Goal: Information Seeking & Learning: Learn about a topic

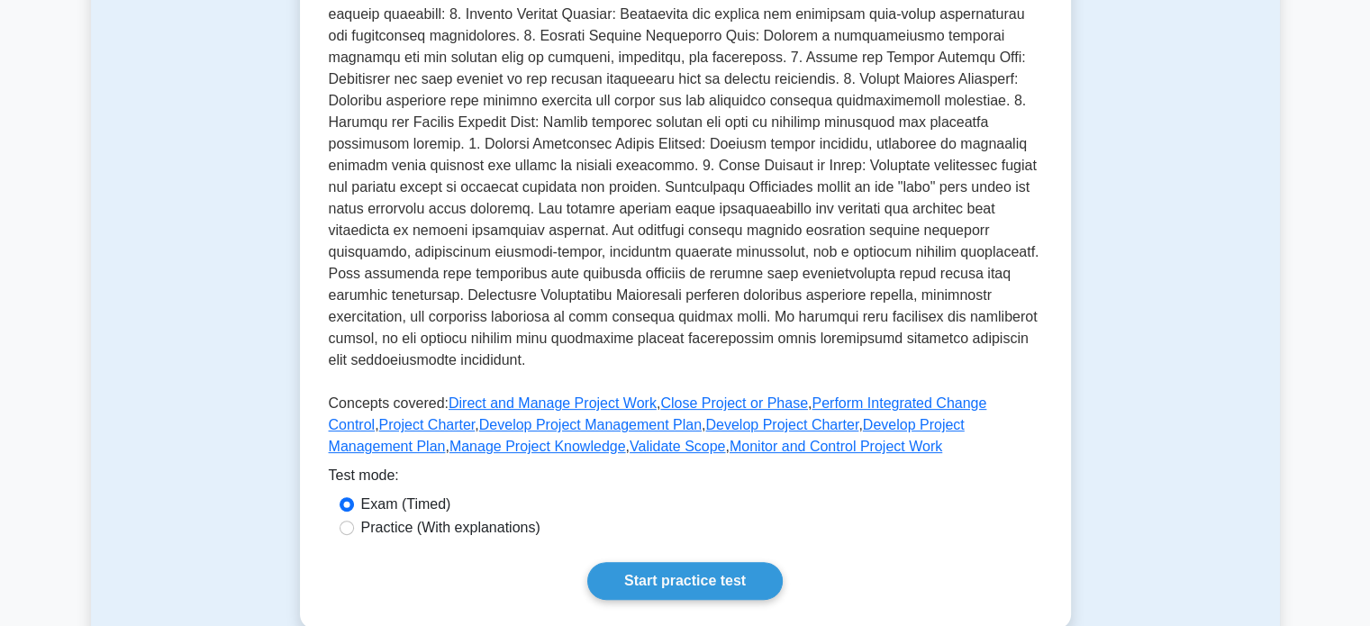
scroll to position [481, 0]
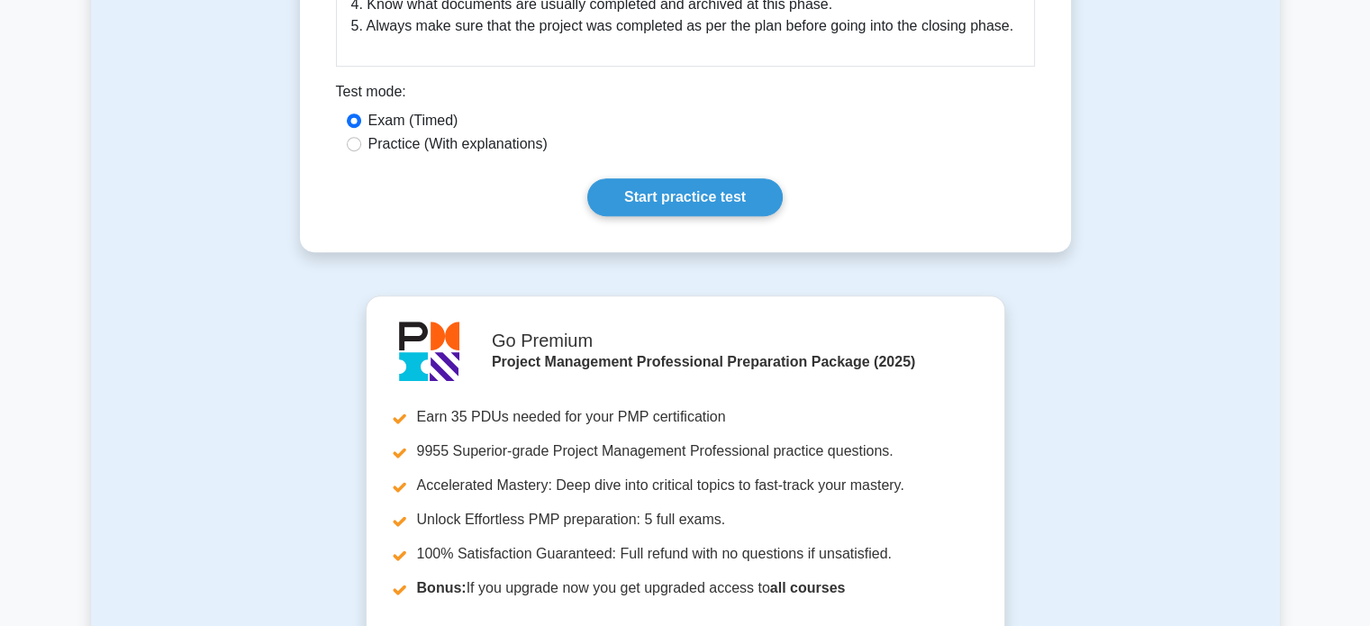
scroll to position [937, 0]
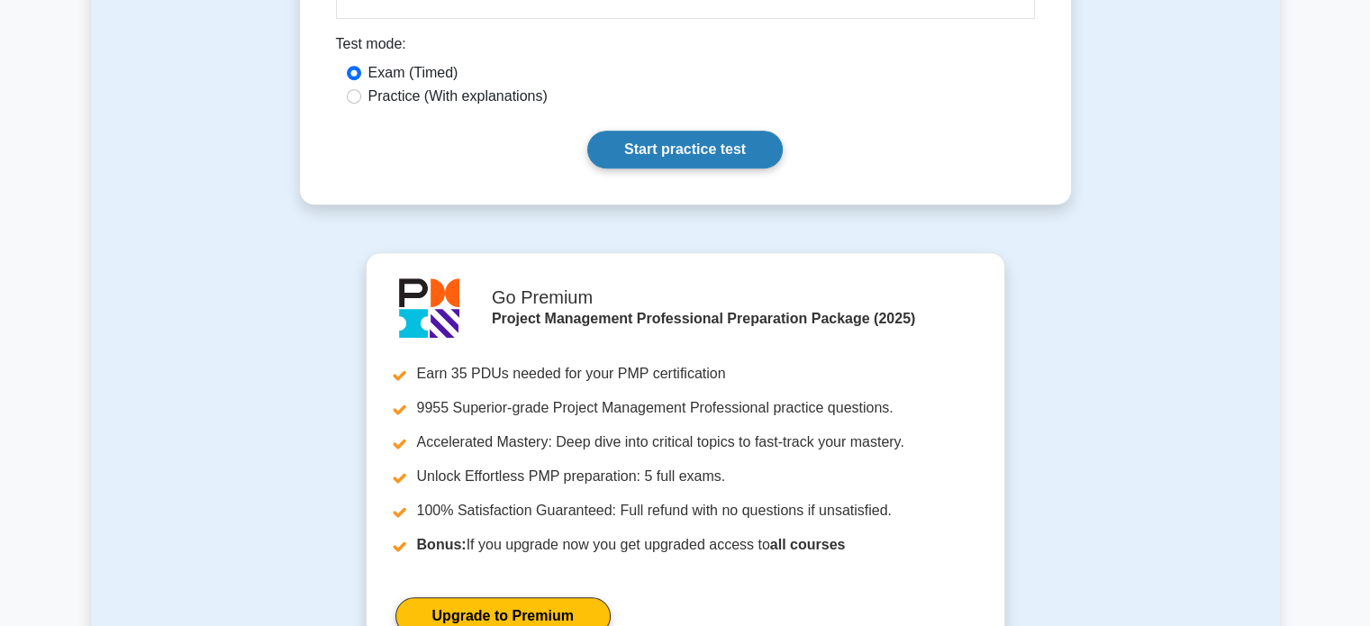
click at [686, 142] on link "Start practice test" at bounding box center [685, 150] width 196 height 38
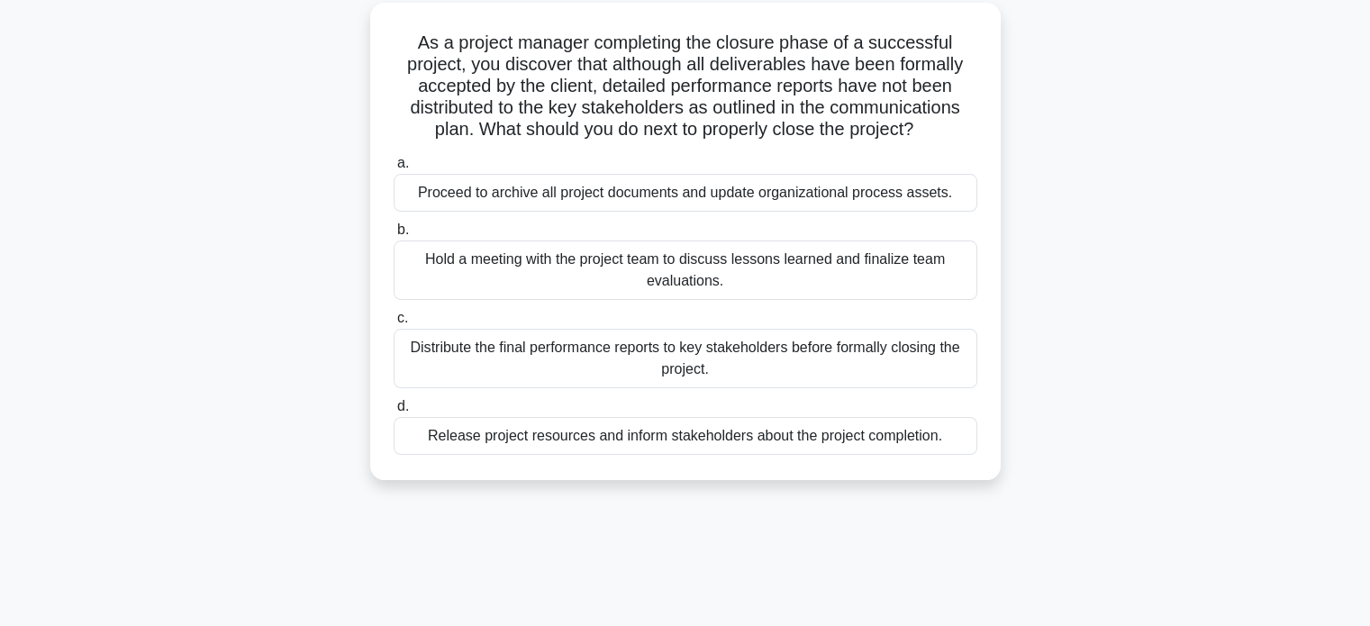
scroll to position [125, 0]
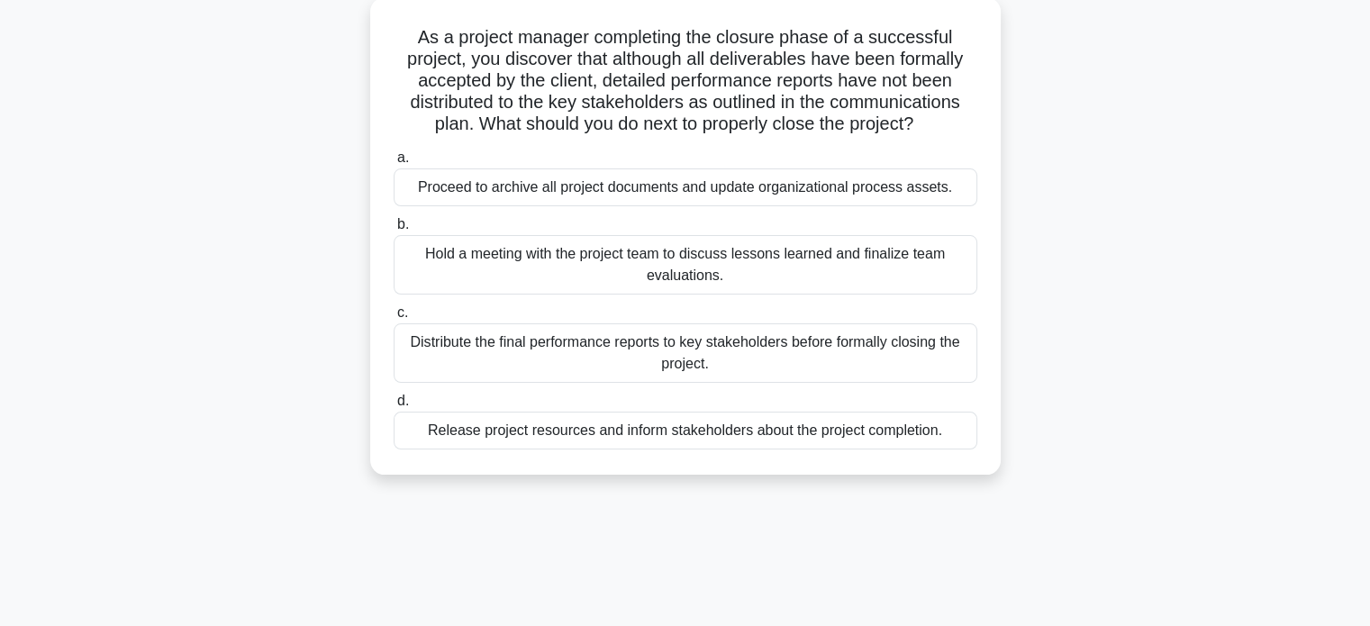
click at [575, 349] on div "Distribute the final performance reports to key stakeholders before formally cl…" at bounding box center [686, 352] width 584 height 59
click at [394, 319] on input "c. Distribute the final performance reports to key stakeholders before formally…" at bounding box center [394, 313] width 0 height 12
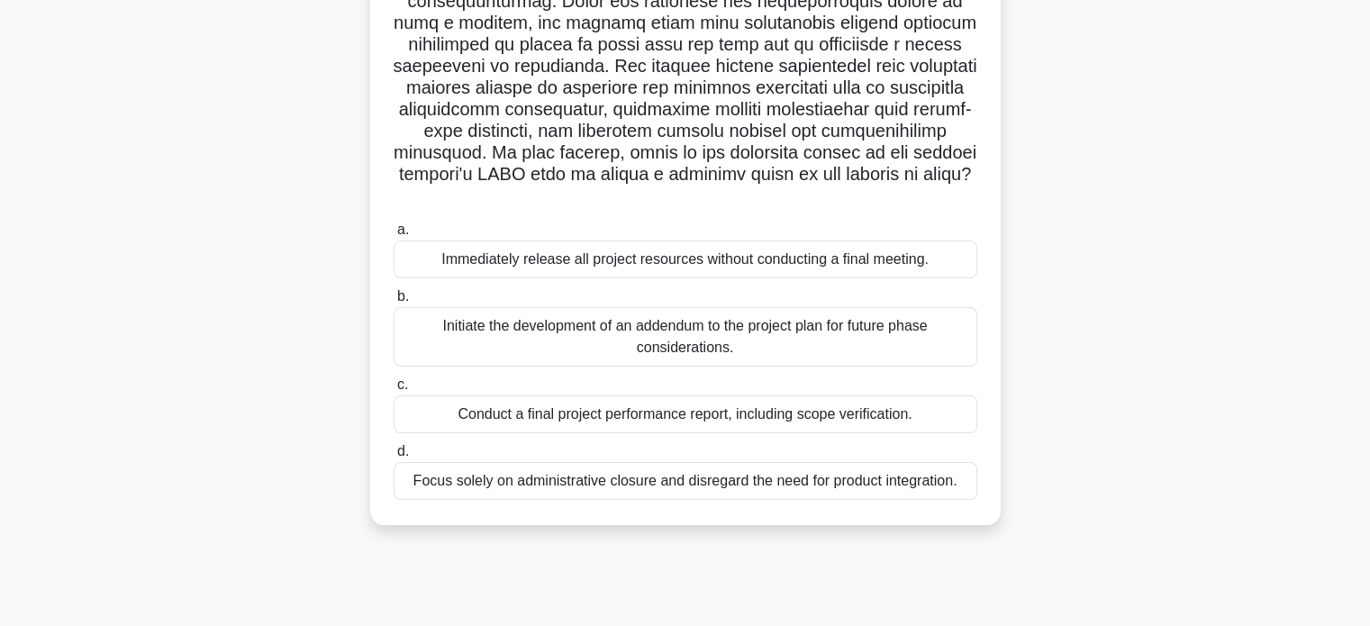
scroll to position [296, 0]
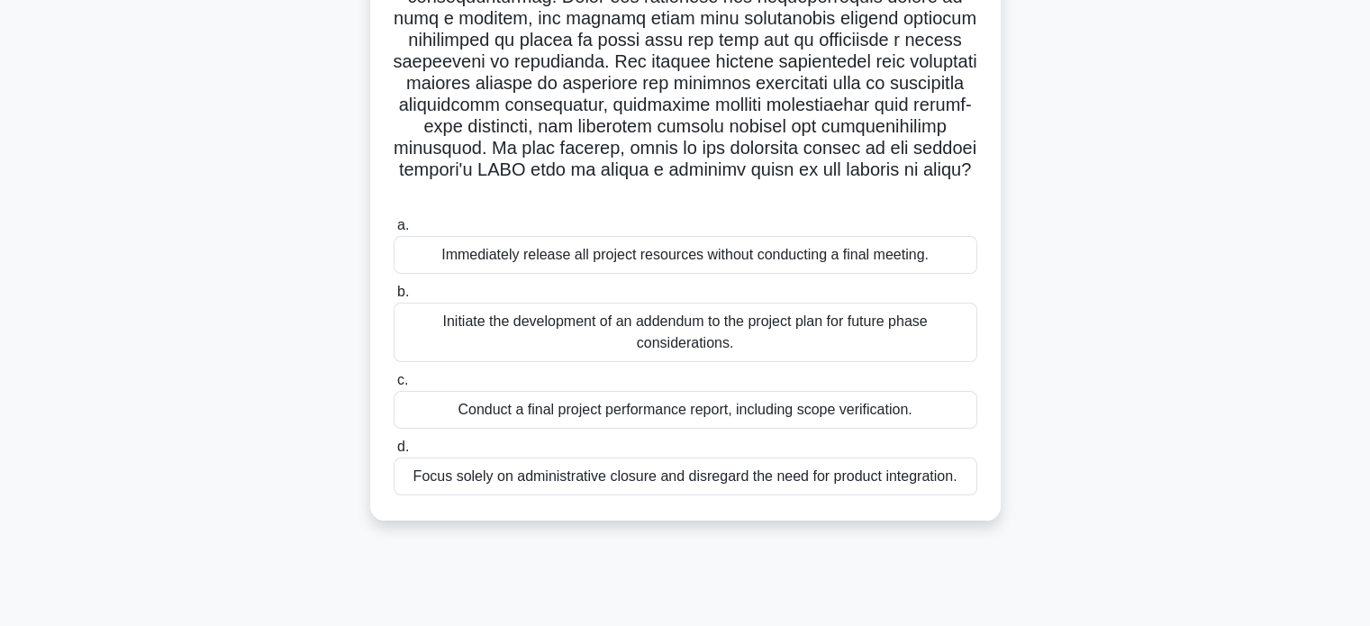
click at [583, 414] on div "Conduct a final project performance report, including scope verification." at bounding box center [686, 410] width 584 height 38
click at [394, 387] on input "c. Conduct a final project performance report, including scope verification." at bounding box center [394, 381] width 0 height 12
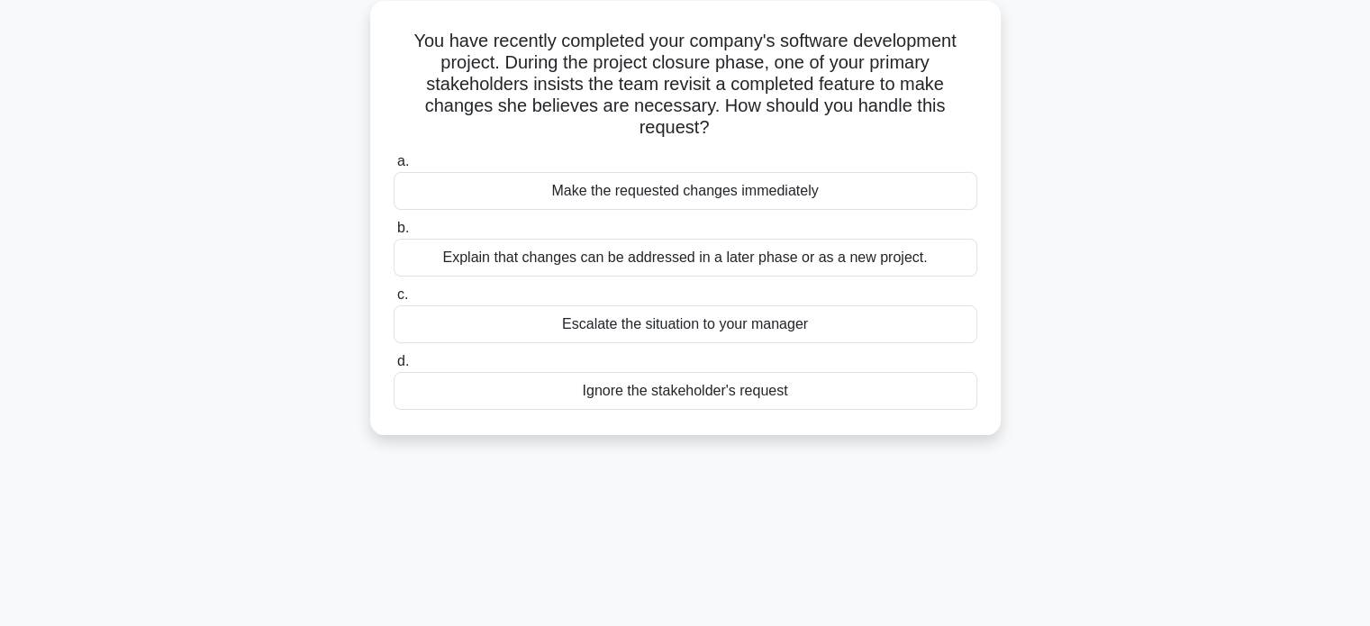
scroll to position [126, 0]
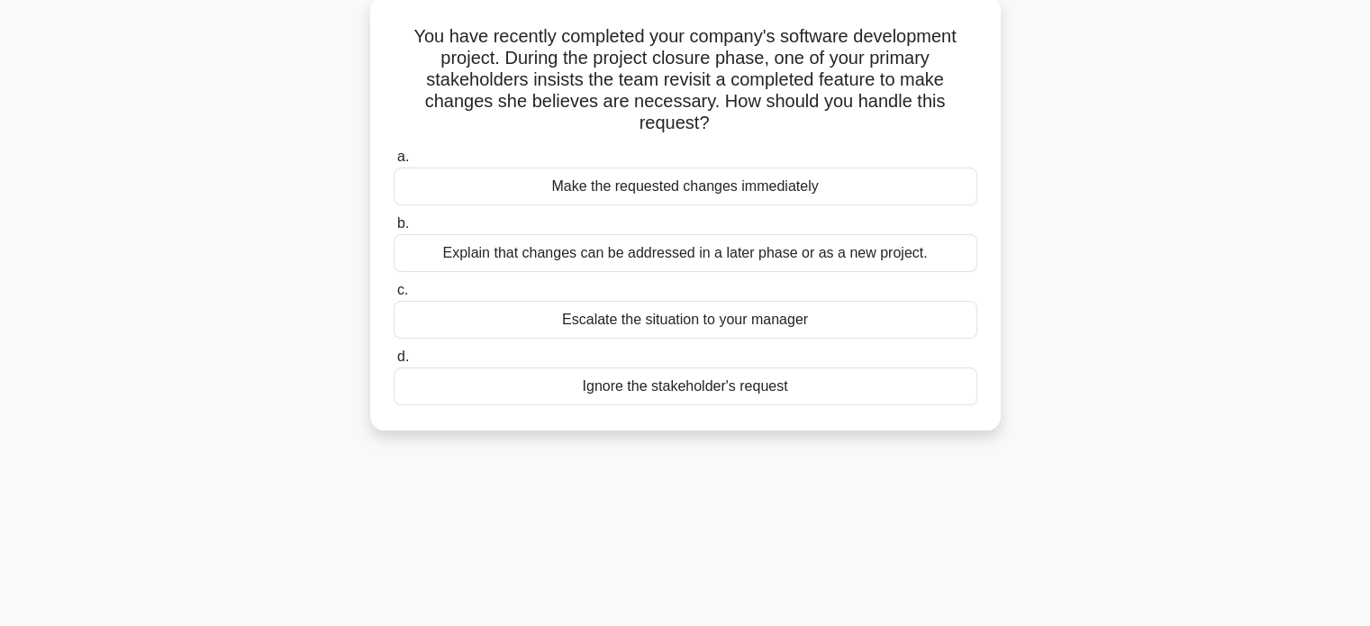
click at [695, 253] on div "Explain that changes can be addressed in a later phase or as a new project." at bounding box center [686, 253] width 584 height 38
click at [394, 230] on input "b. Explain that changes can be addressed in a later phase or as a new project." at bounding box center [394, 224] width 0 height 12
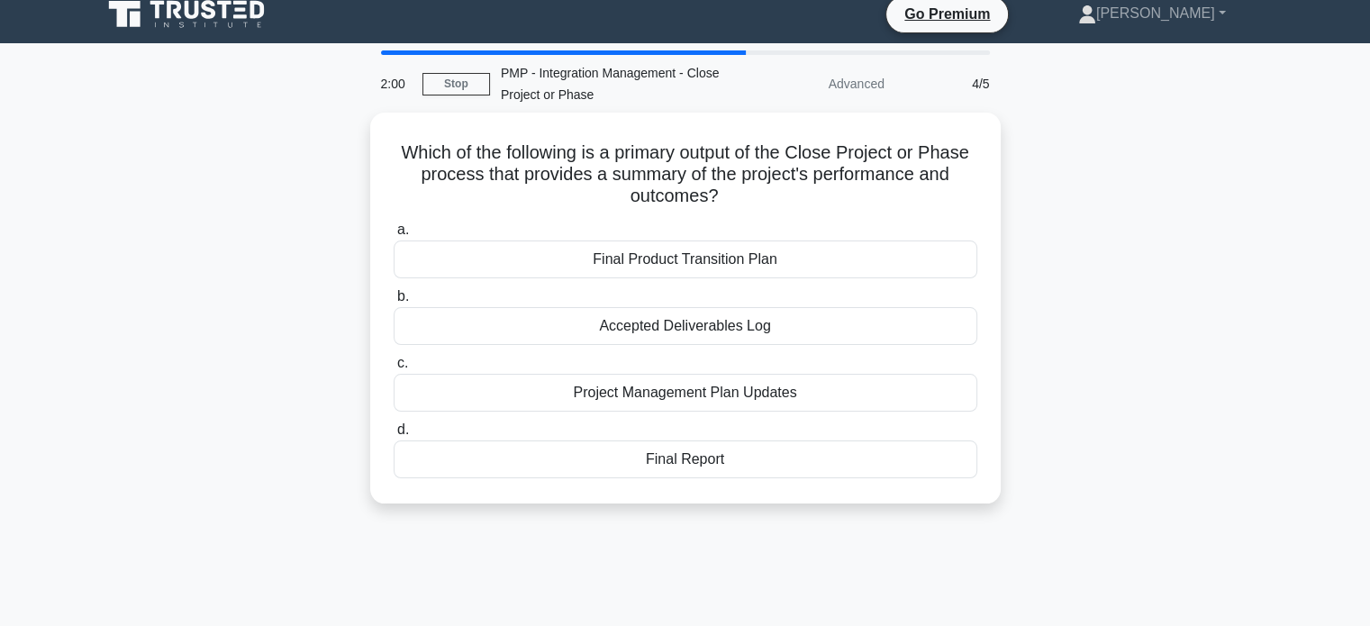
scroll to position [0, 0]
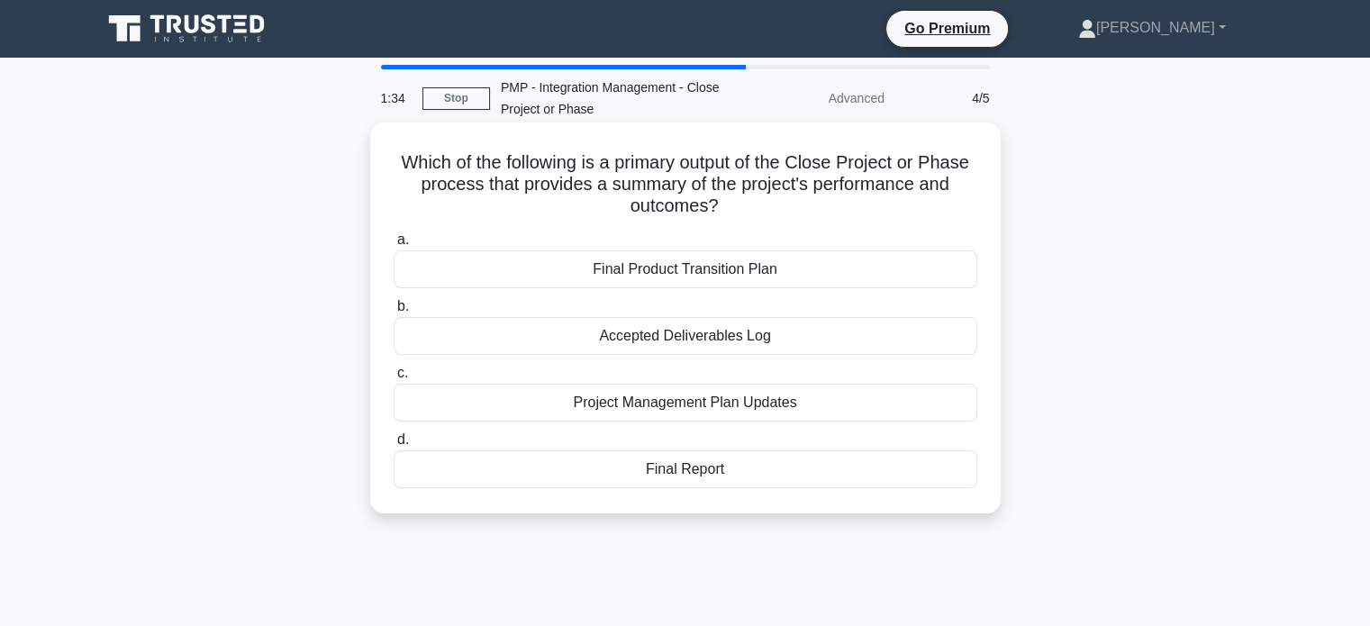
click at [678, 469] on div "Final Report" at bounding box center [686, 470] width 584 height 38
click at [394, 446] on input "d. Final Report" at bounding box center [394, 440] width 0 height 12
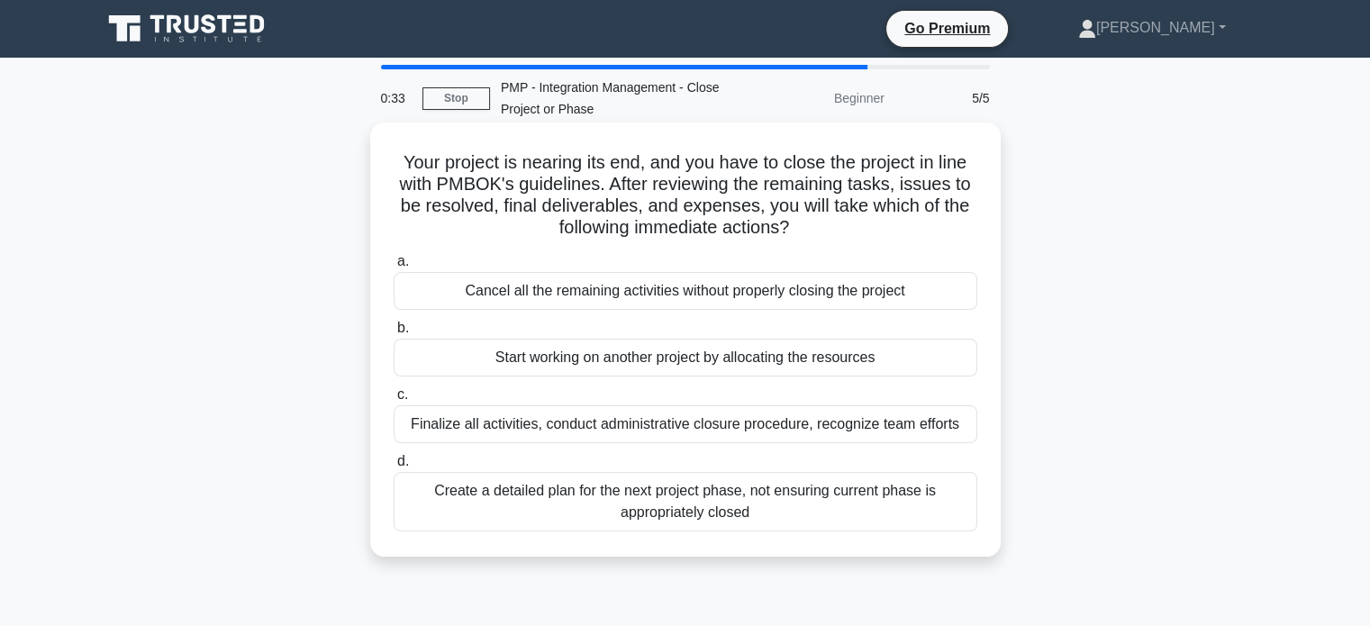
click at [703, 432] on div "Finalize all activities, conduct administrative closure procedure, recognize te…" at bounding box center [686, 424] width 584 height 38
click at [394, 401] on input "c. Finalize all activities, conduct administrative closure procedure, recognize…" at bounding box center [394, 395] width 0 height 12
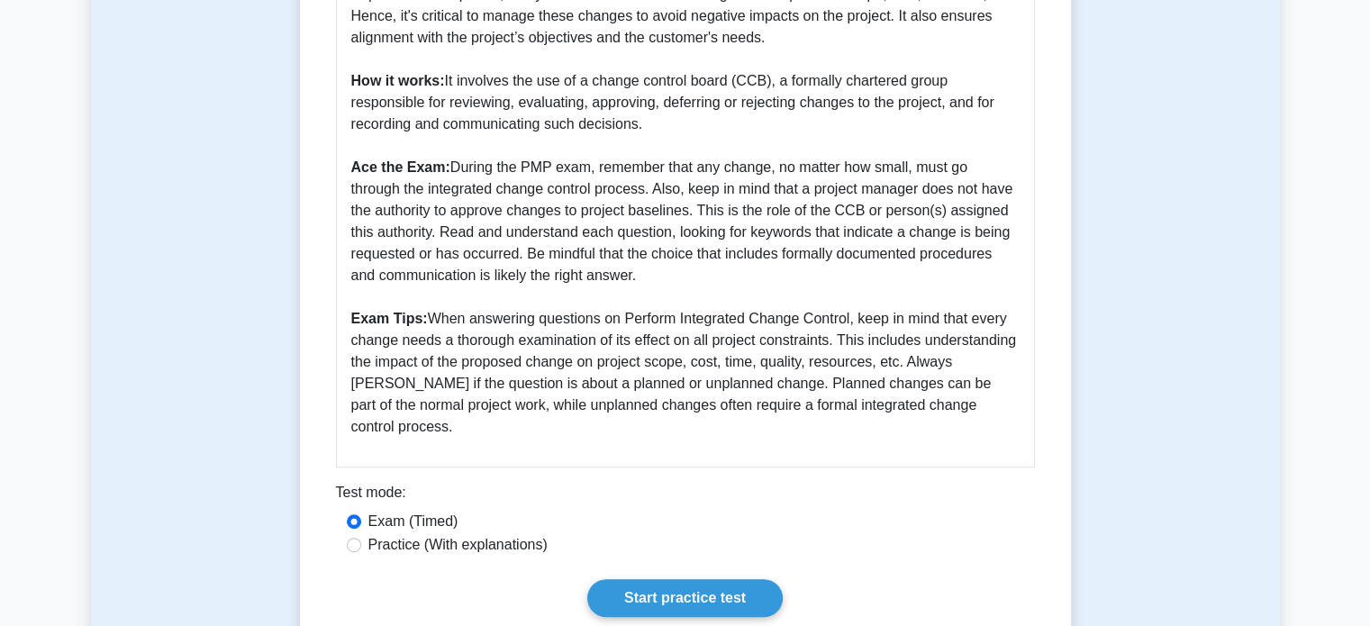
scroll to position [735, 0]
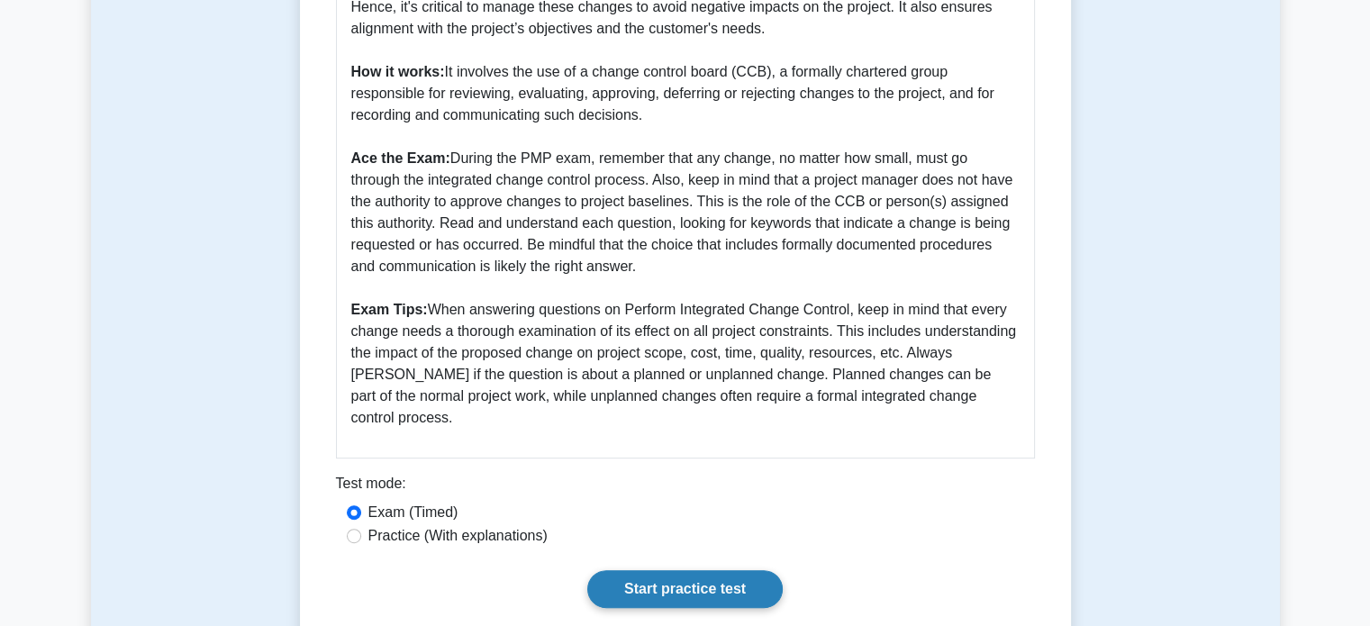
click at [713, 574] on link "Start practice test" at bounding box center [685, 589] width 196 height 38
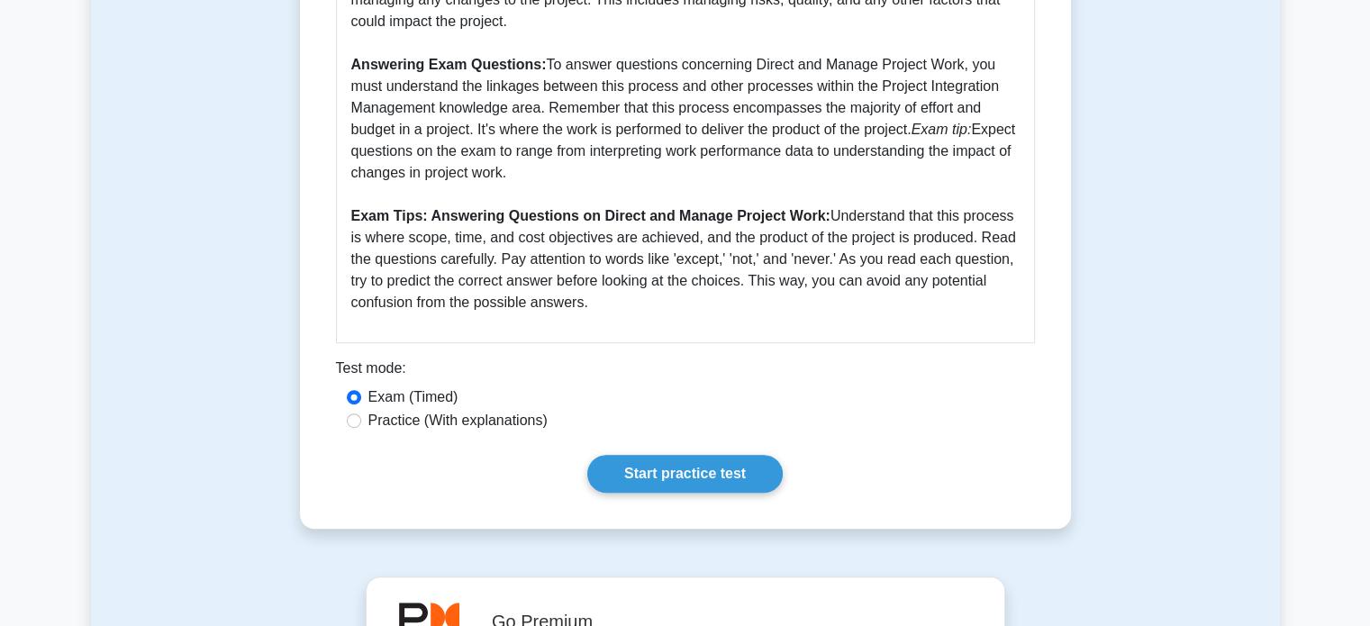
scroll to position [831, 0]
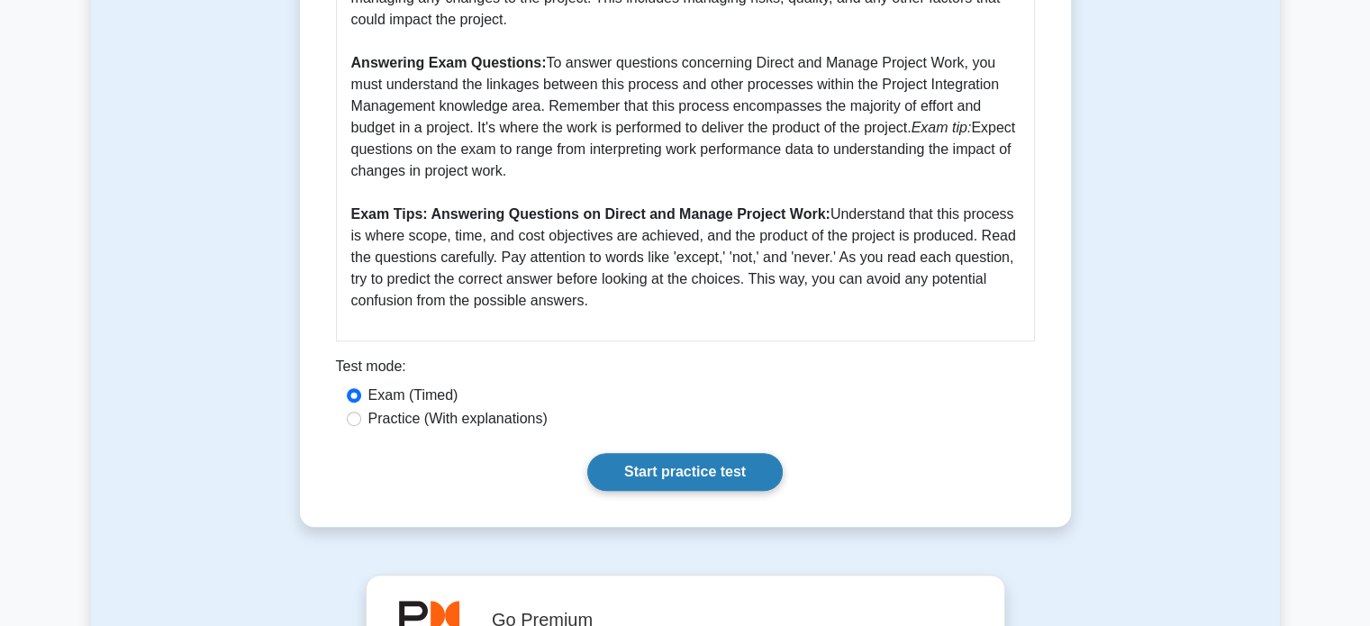
click at [670, 453] on link "Start practice test" at bounding box center [685, 472] width 196 height 38
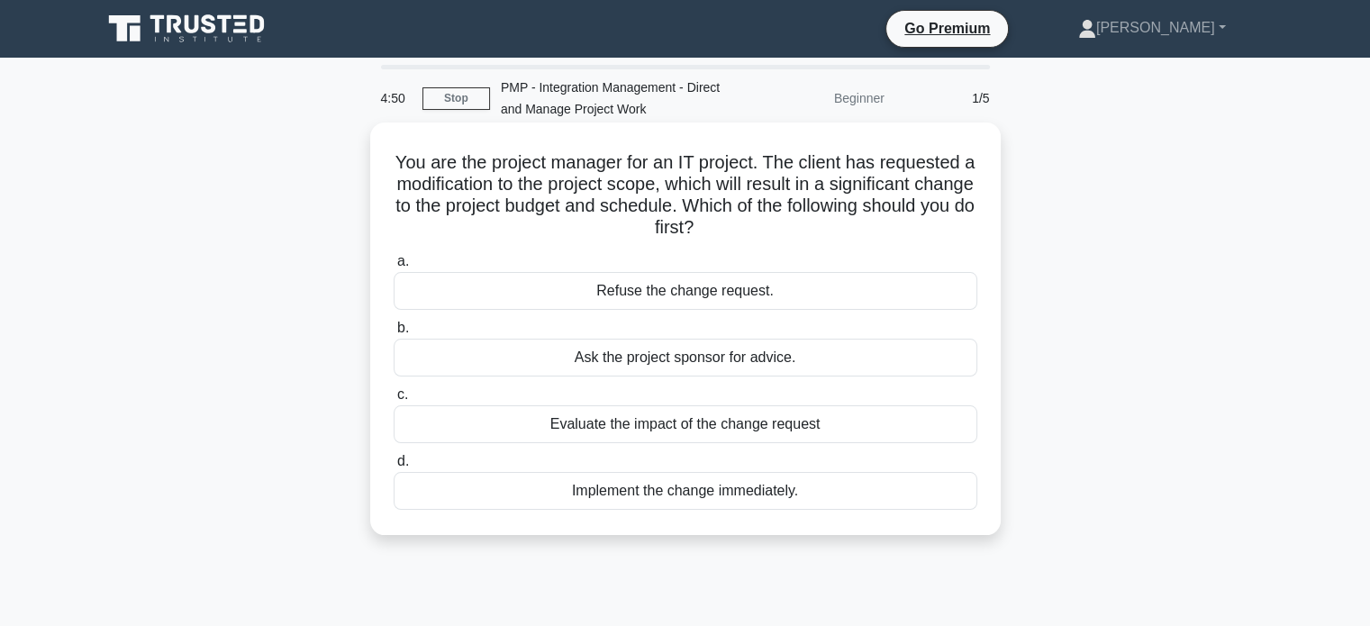
click at [782, 423] on div "Evaluate the impact of the change request" at bounding box center [686, 424] width 584 height 38
click at [394, 401] on input "c. Evaluate the impact of the change request" at bounding box center [394, 395] width 0 height 12
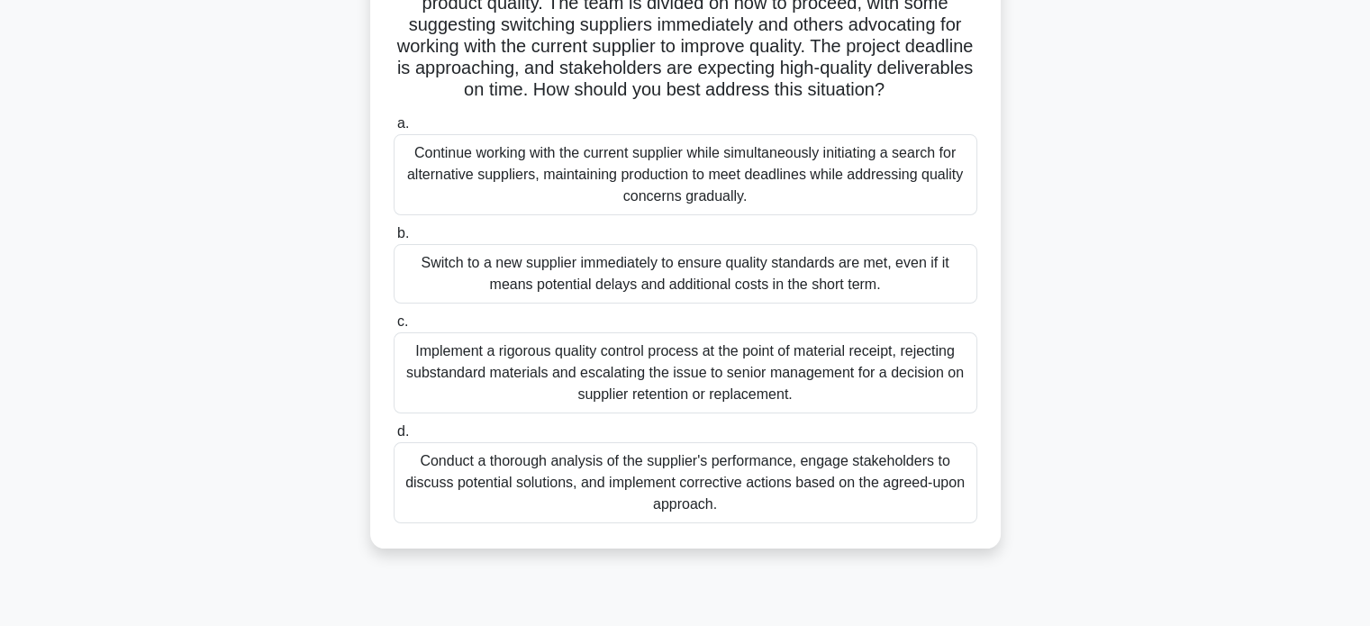
scroll to position [205, 0]
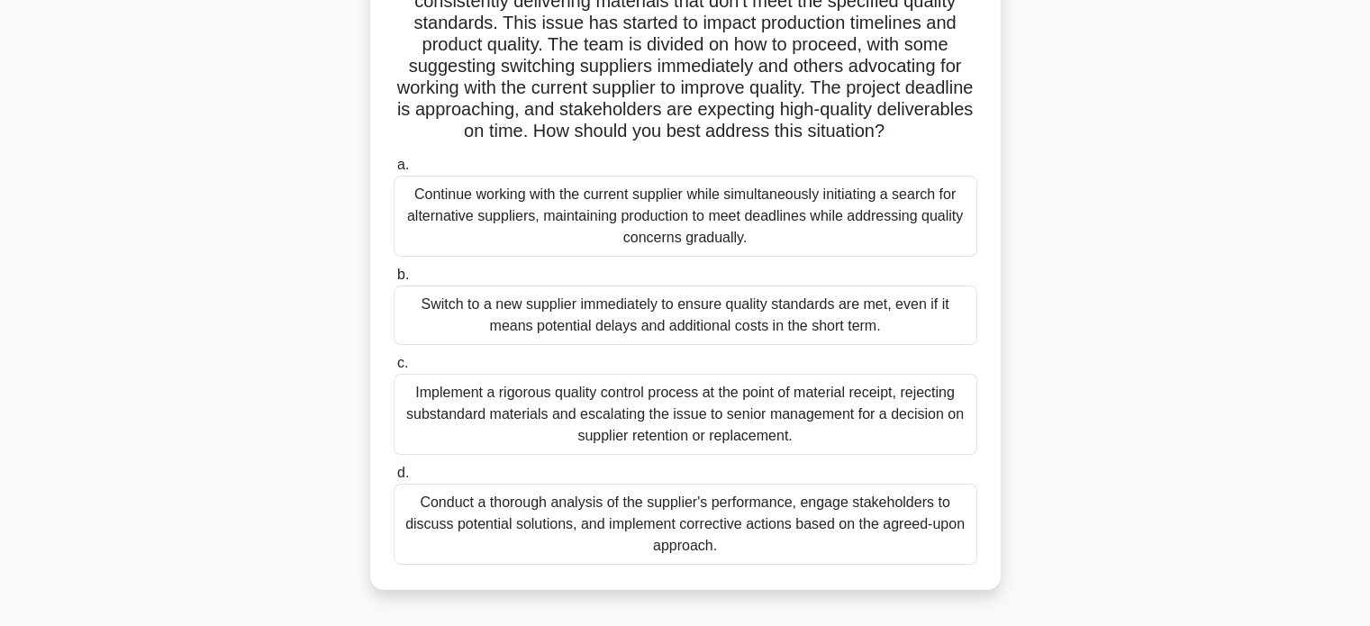
click at [750, 530] on div "Conduct a thorough analysis of the supplier's performance, engage stakeholders …" at bounding box center [686, 524] width 584 height 81
click at [394, 479] on input "d. Conduct a thorough analysis of the supplier's performance, engage stakeholde…" at bounding box center [394, 474] width 0 height 12
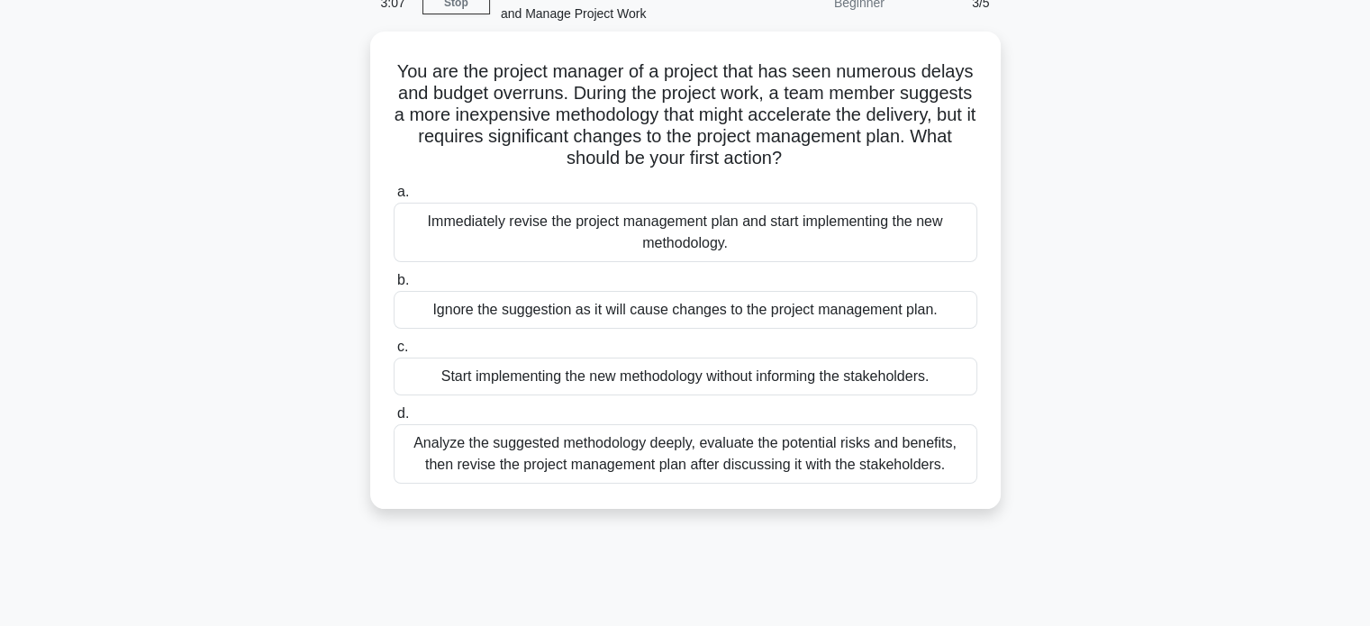
scroll to position [105, 0]
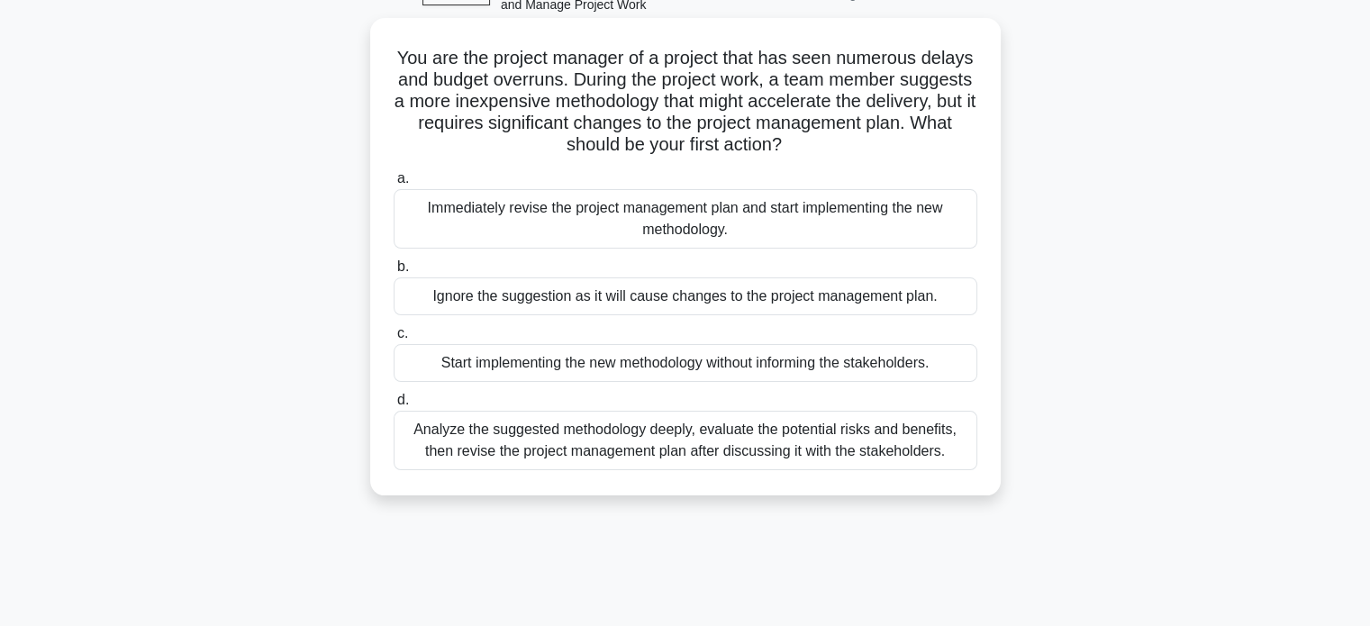
click at [599, 435] on div "Analyze the suggested methodology deeply, evaluate the potential risks and bene…" at bounding box center [686, 440] width 584 height 59
click at [394, 406] on input "d. Analyze the suggested methodology deeply, evaluate the potential risks and b…" at bounding box center [394, 401] width 0 height 12
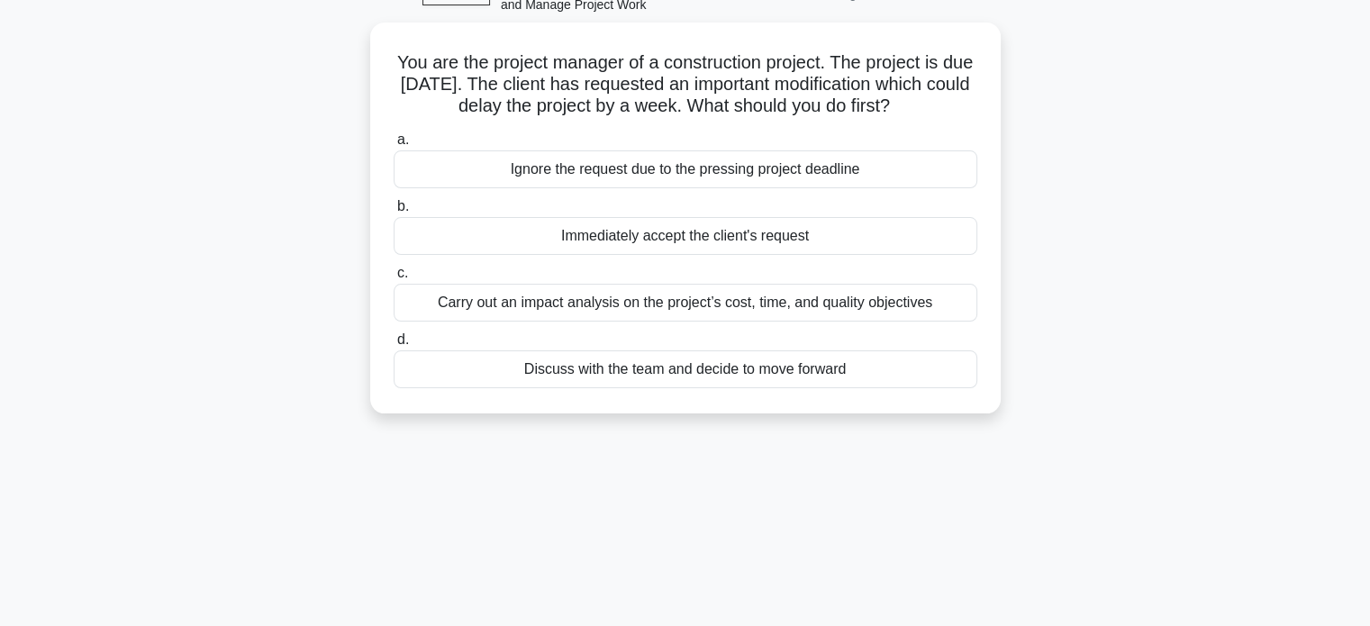
scroll to position [0, 0]
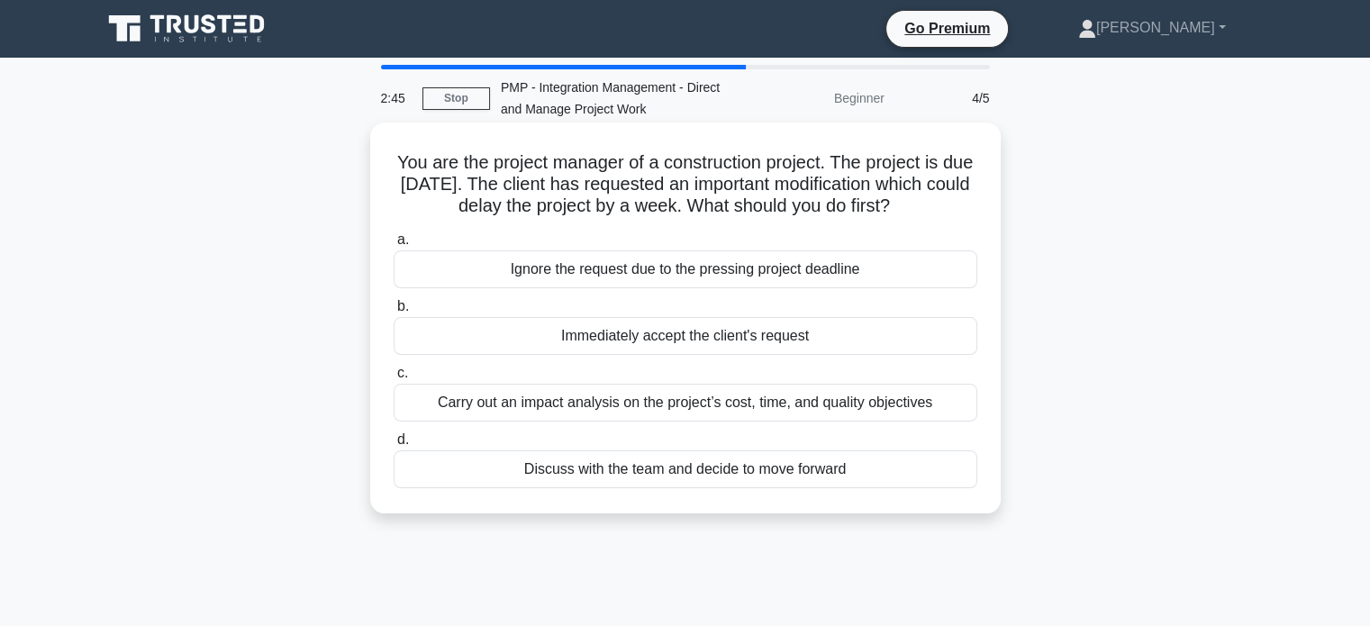
click at [623, 401] on div "Carry out an impact analysis on the project’s cost, time, and quality objectives" at bounding box center [686, 403] width 584 height 38
click at [394, 379] on input "c. Carry out an impact analysis on the project’s cost, time, and quality object…" at bounding box center [394, 374] width 0 height 12
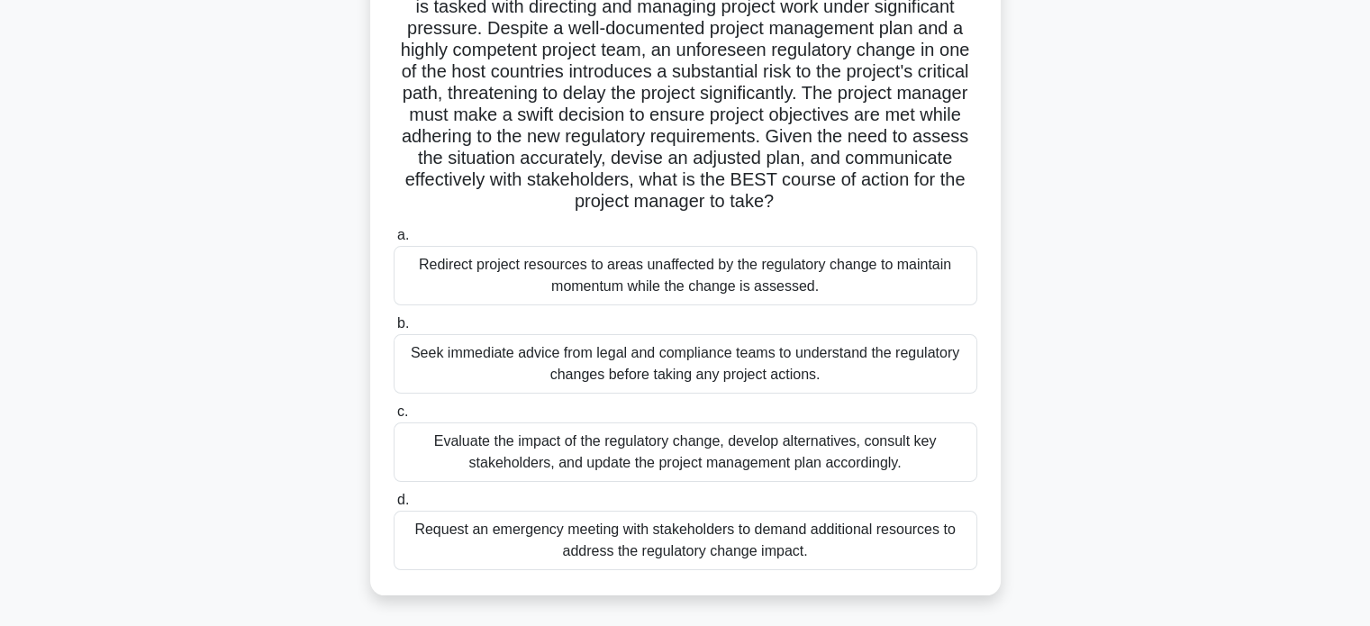
scroll to position [190, 0]
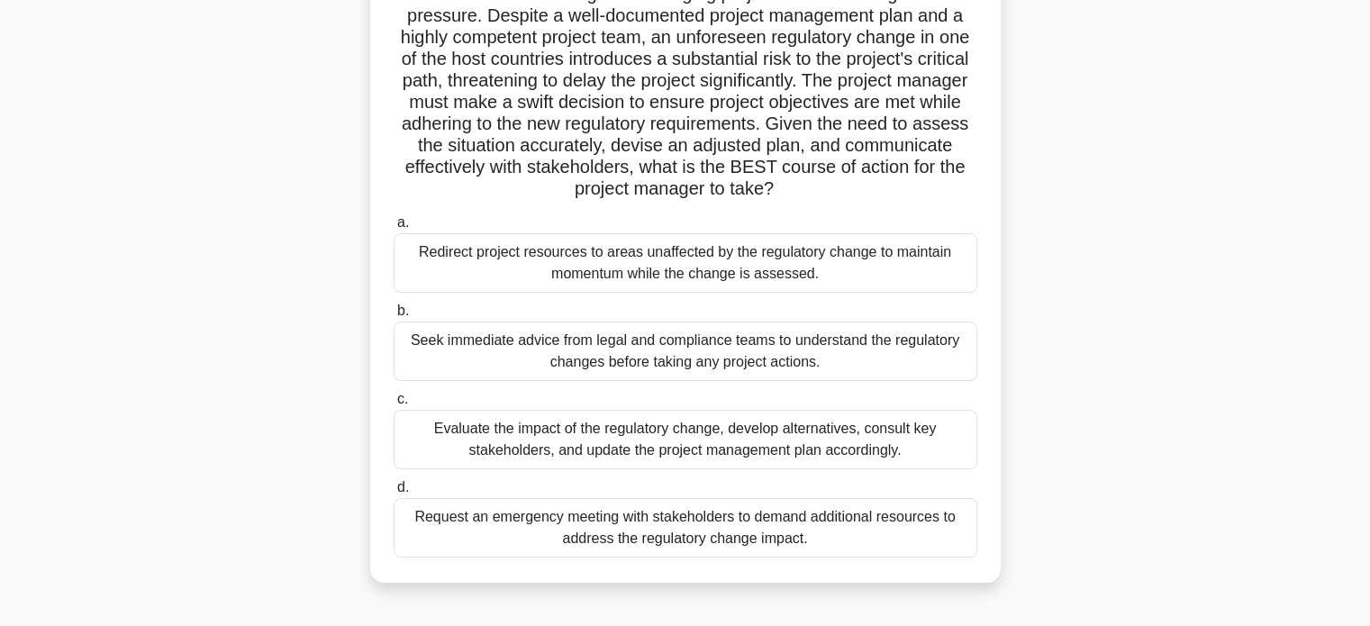
click at [622, 446] on div "Evaluate the impact of the regulatory change, develop alternatives, consult key…" at bounding box center [686, 439] width 584 height 59
click at [394, 405] on input "c. Evaluate the impact of the regulatory change, develop alternatives, consult …" at bounding box center [394, 400] width 0 height 12
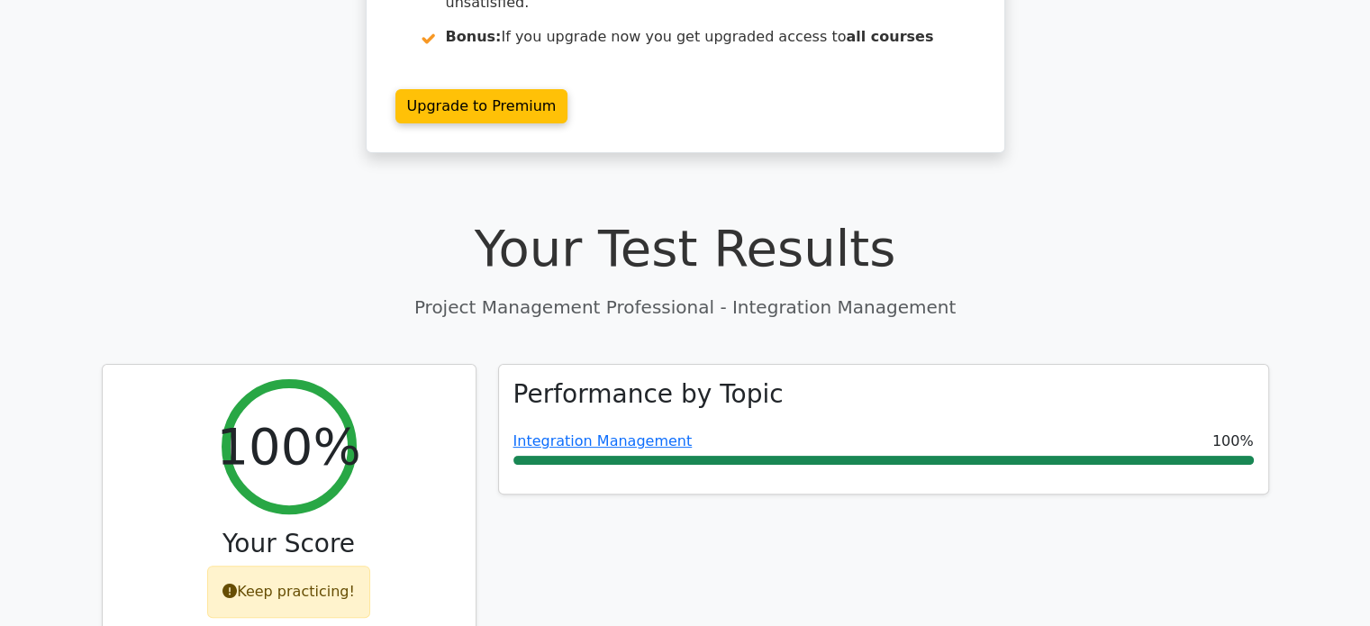
scroll to position [508, 0]
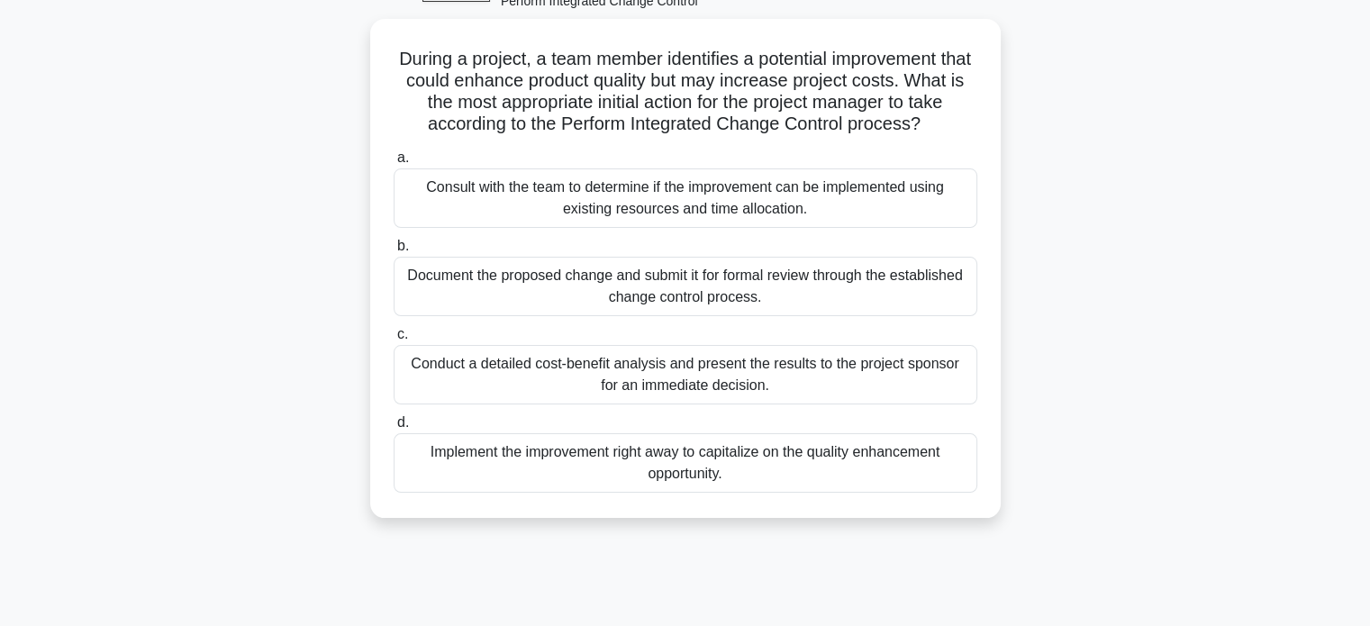
scroll to position [108, 0]
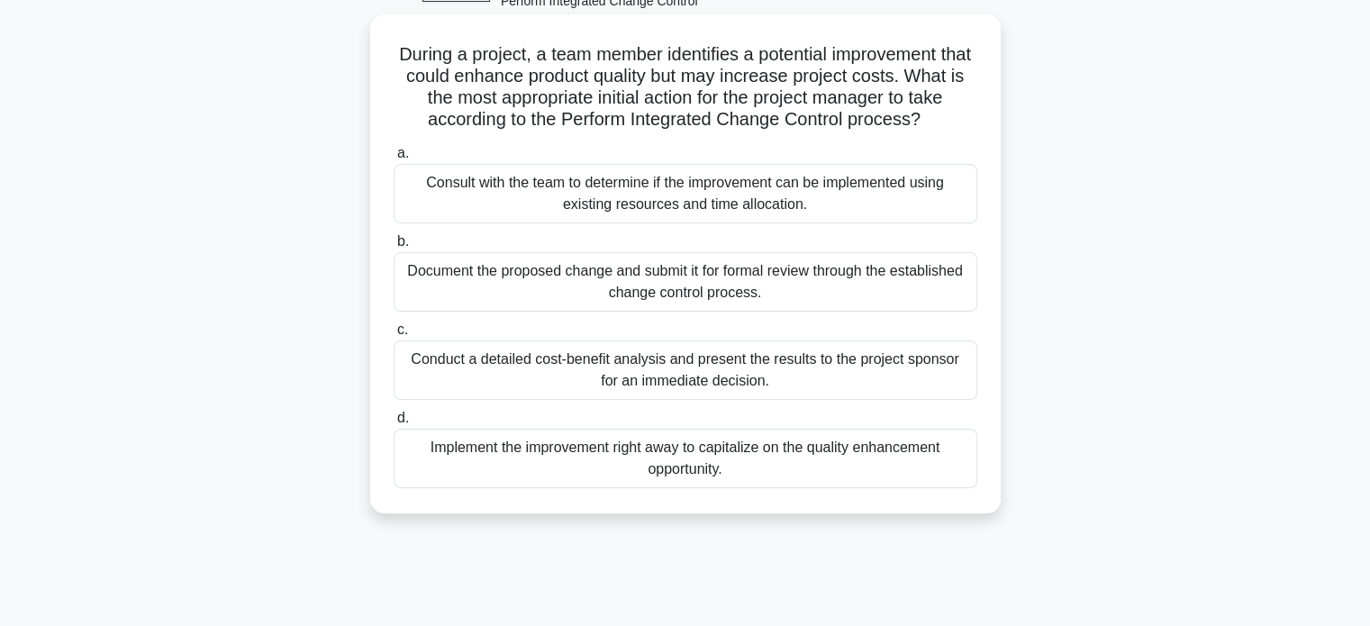
click at [904, 292] on div "Document the proposed change and submit it for formal review through the establ…" at bounding box center [686, 281] width 584 height 59
click at [394, 248] on input "b. Document the proposed change and submit it for formal review through the est…" at bounding box center [394, 242] width 0 height 12
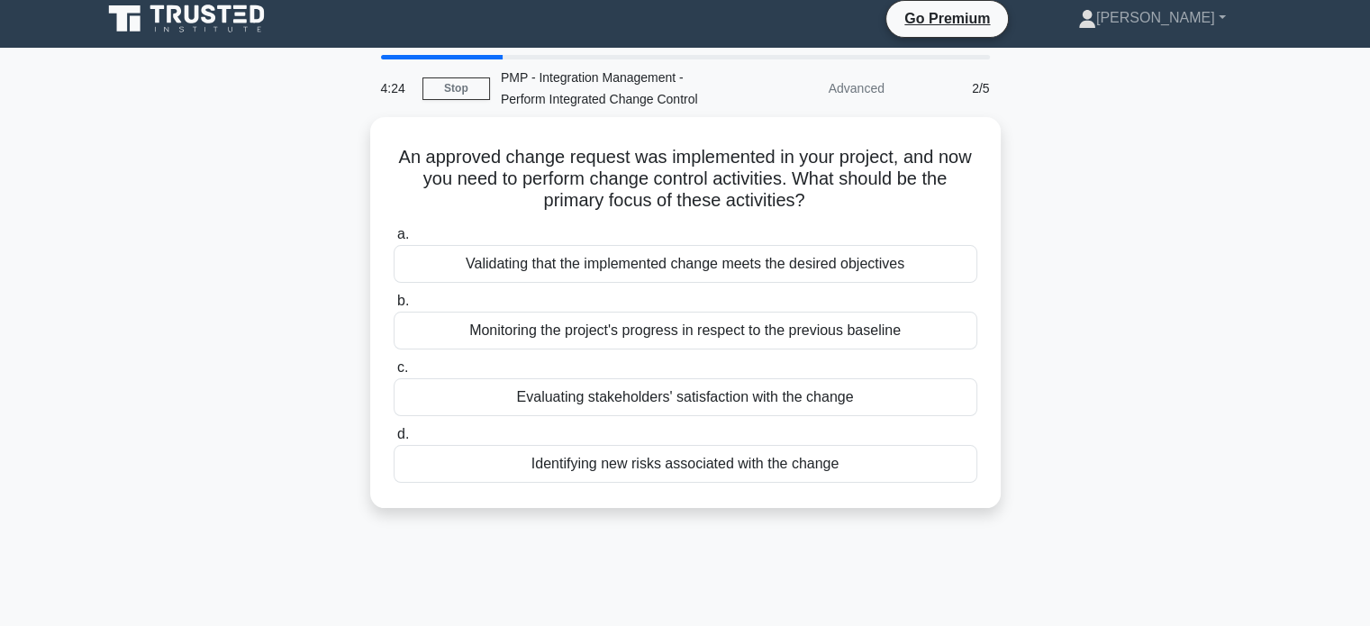
scroll to position [0, 0]
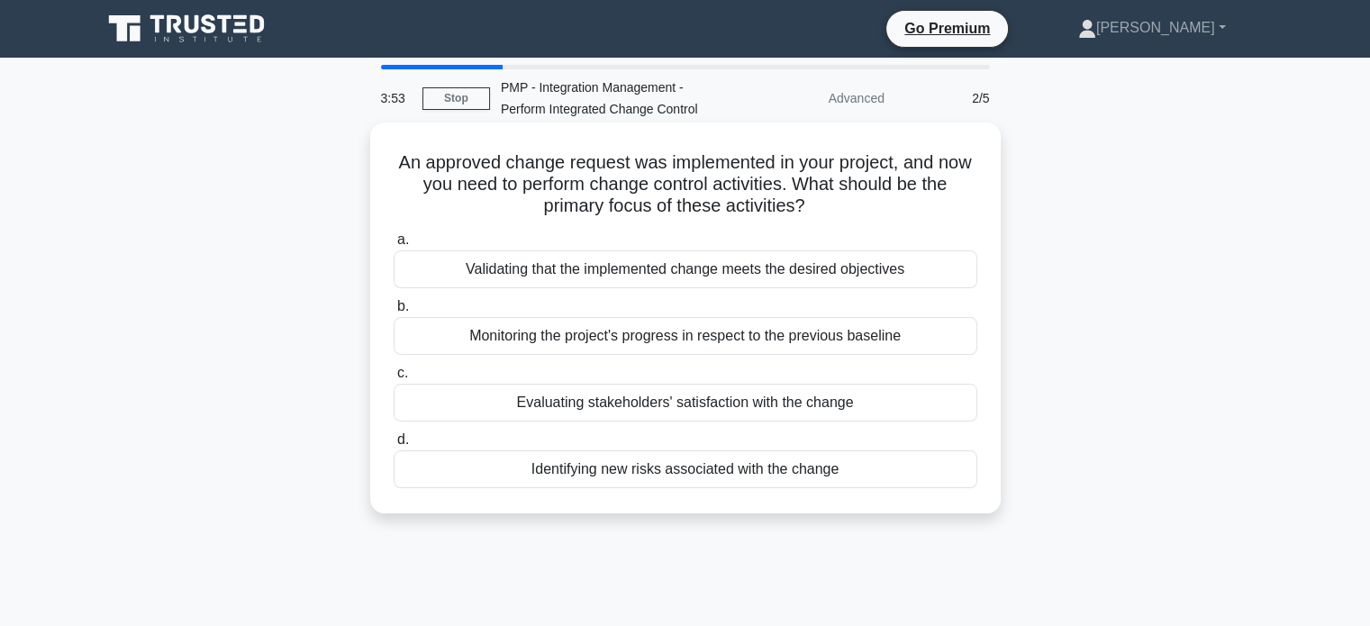
click at [855, 273] on div "Validating that the implemented change meets the desired objectives" at bounding box center [686, 269] width 584 height 38
click at [394, 246] on input "a. Validating that the implemented change meets the desired objectives" at bounding box center [394, 240] width 0 height 12
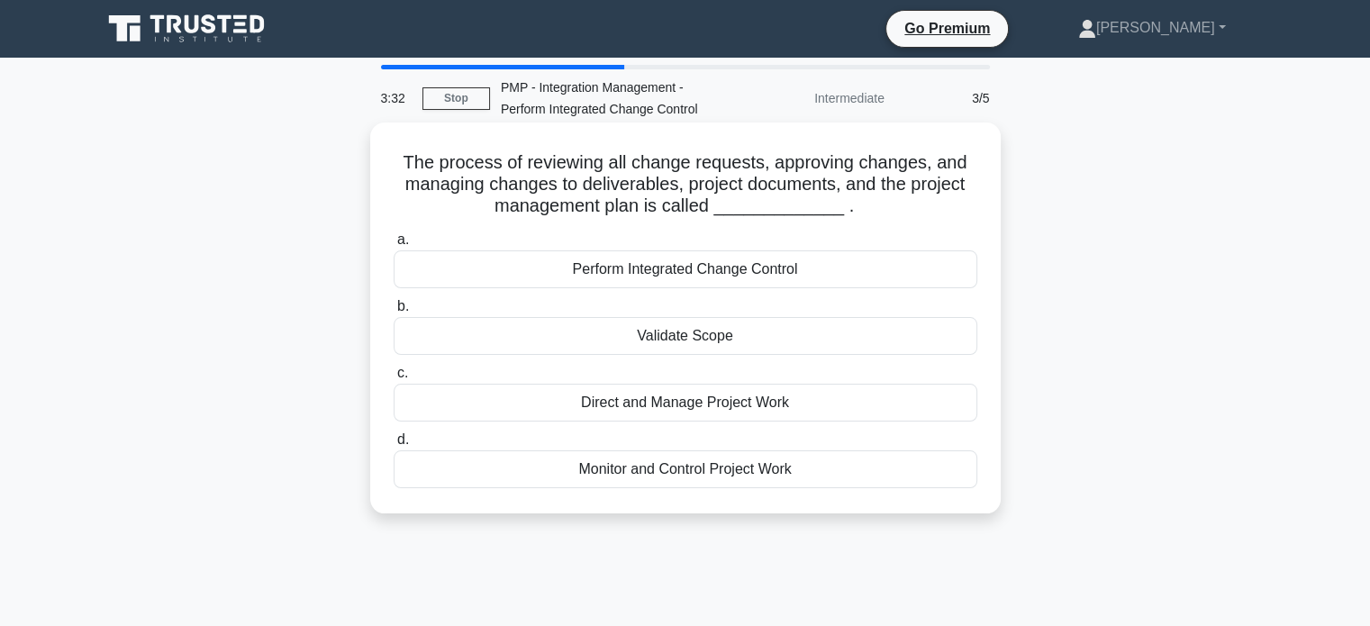
click at [701, 272] on div "Perform Integrated Change Control" at bounding box center [686, 269] width 584 height 38
click at [394, 246] on input "a. Perform Integrated Change Control" at bounding box center [394, 240] width 0 height 12
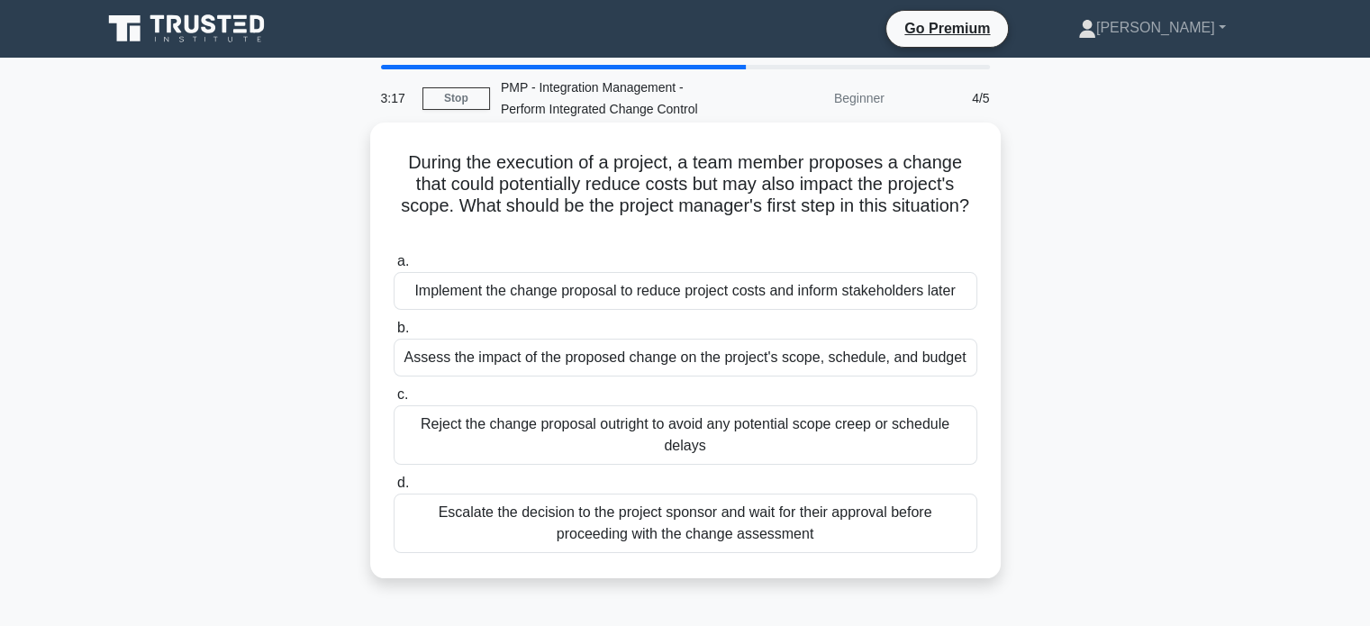
click at [636, 353] on div "Assess the impact of the proposed change on the project's scope, schedule, and …" at bounding box center [686, 358] width 584 height 38
click at [394, 334] on input "b. Assess the impact of the proposed change on the project's scope, schedule, a…" at bounding box center [394, 329] width 0 height 12
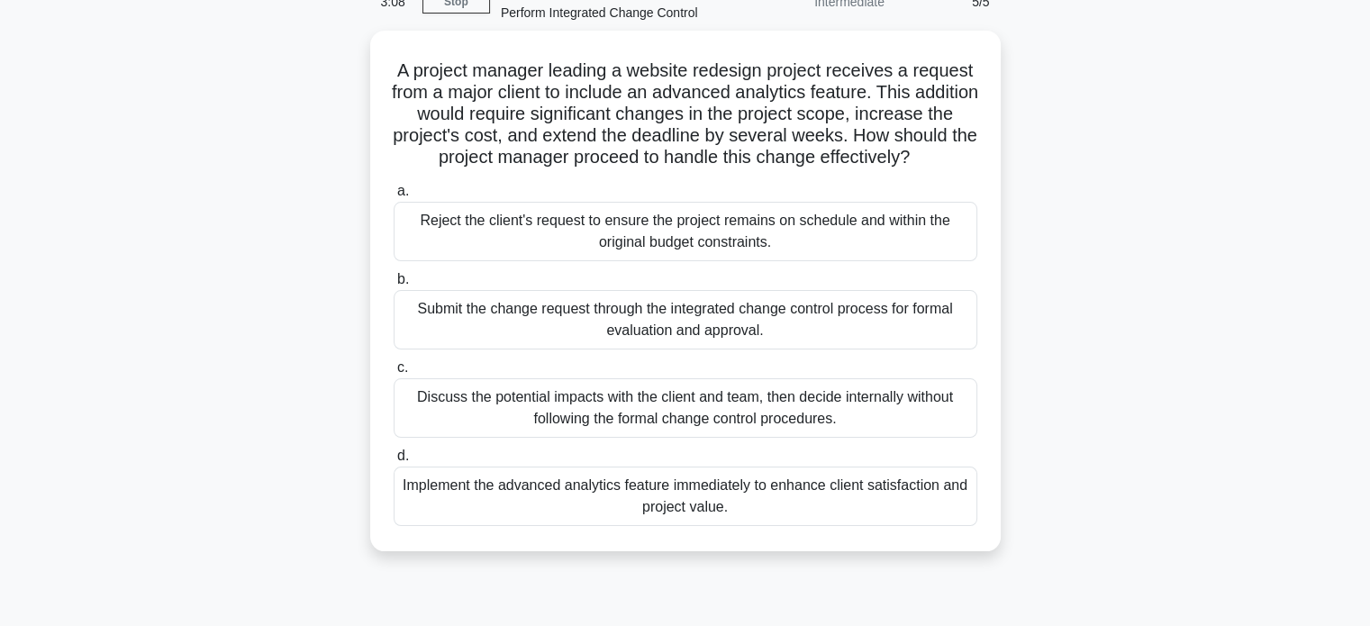
scroll to position [99, 0]
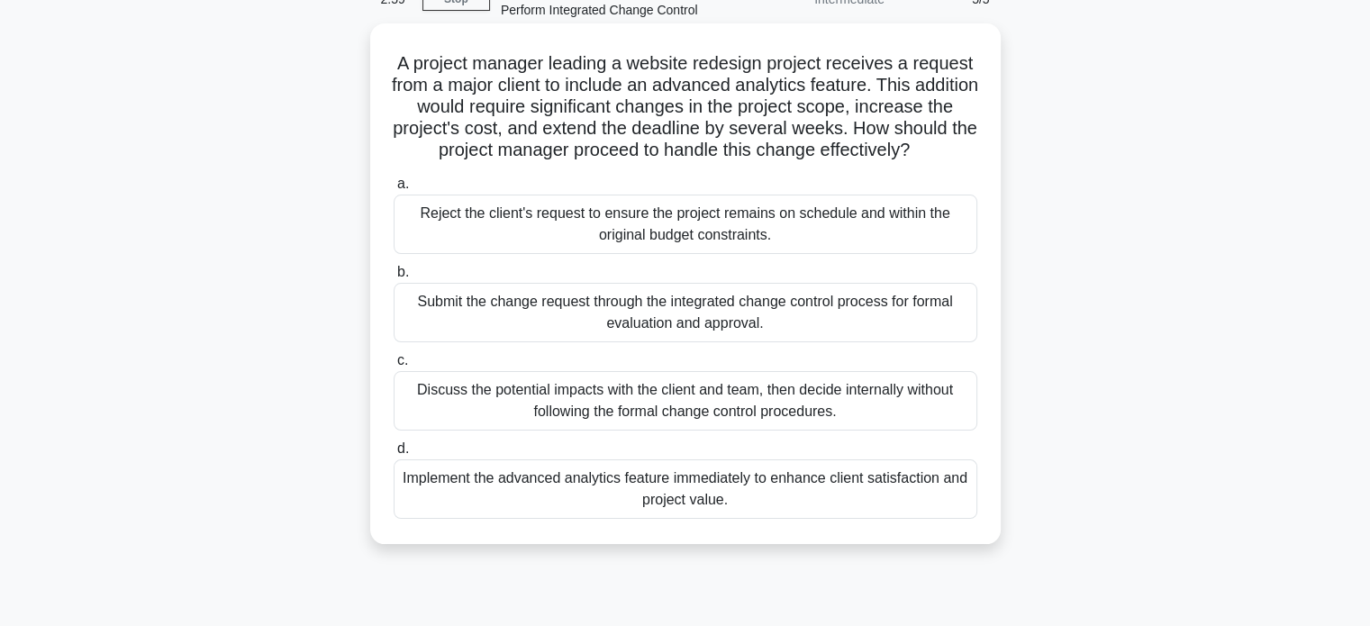
click at [673, 338] on div "Submit the change request through the integrated change control process for for…" at bounding box center [686, 312] width 584 height 59
click at [394, 278] on input "b. Submit the change request through the integrated change control process for …" at bounding box center [394, 273] width 0 height 12
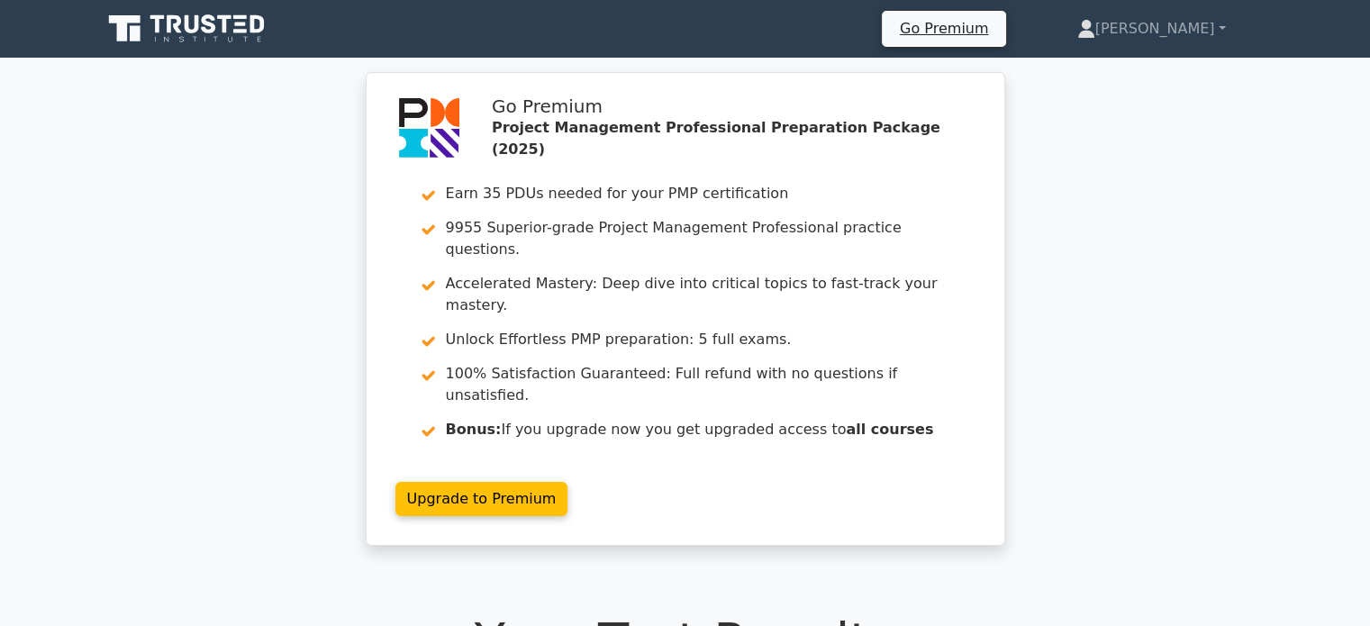
scroll to position [263, 0]
